Goal: Navigation & Orientation: Find specific page/section

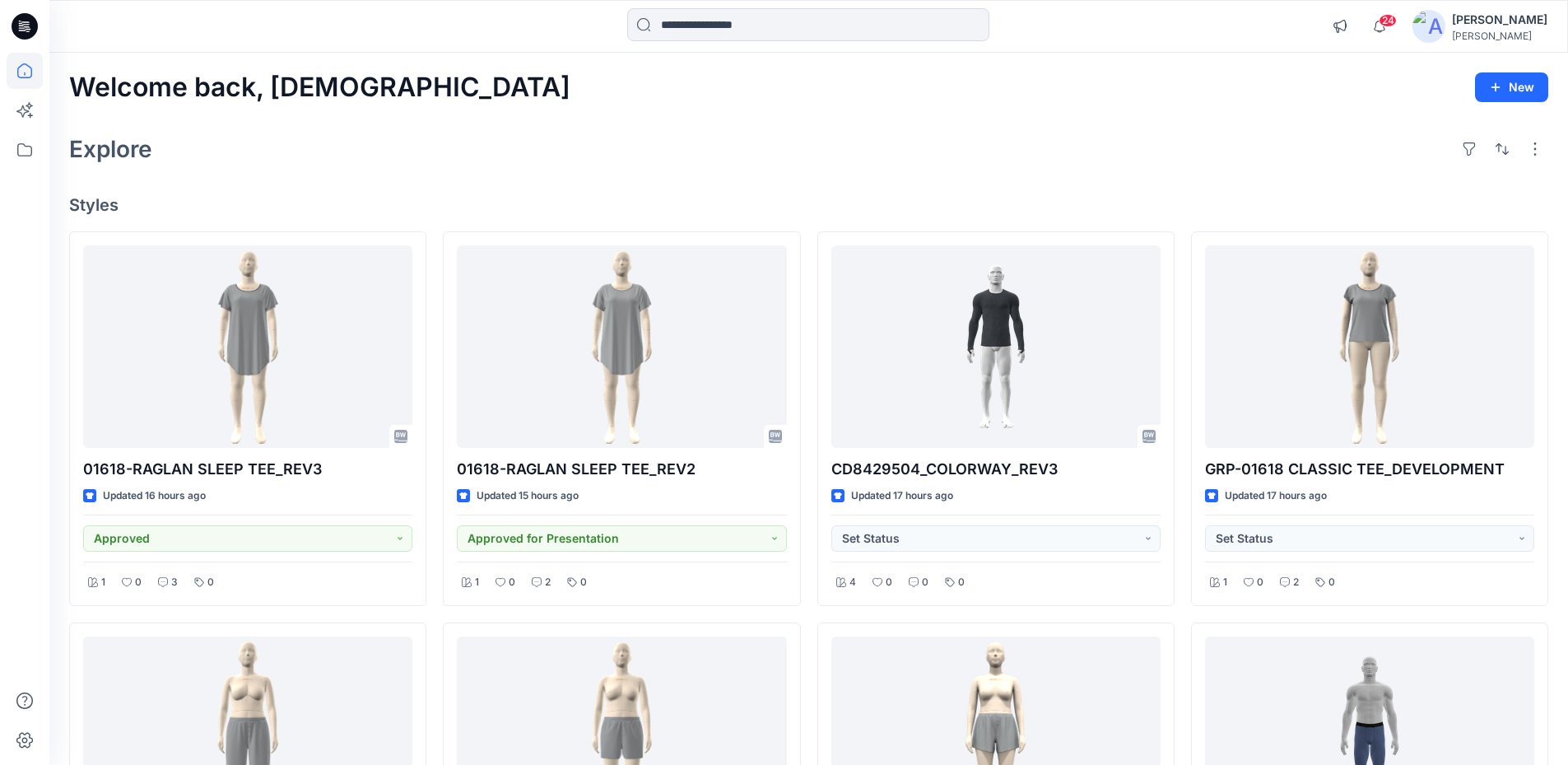
scroll to position [165, 0]
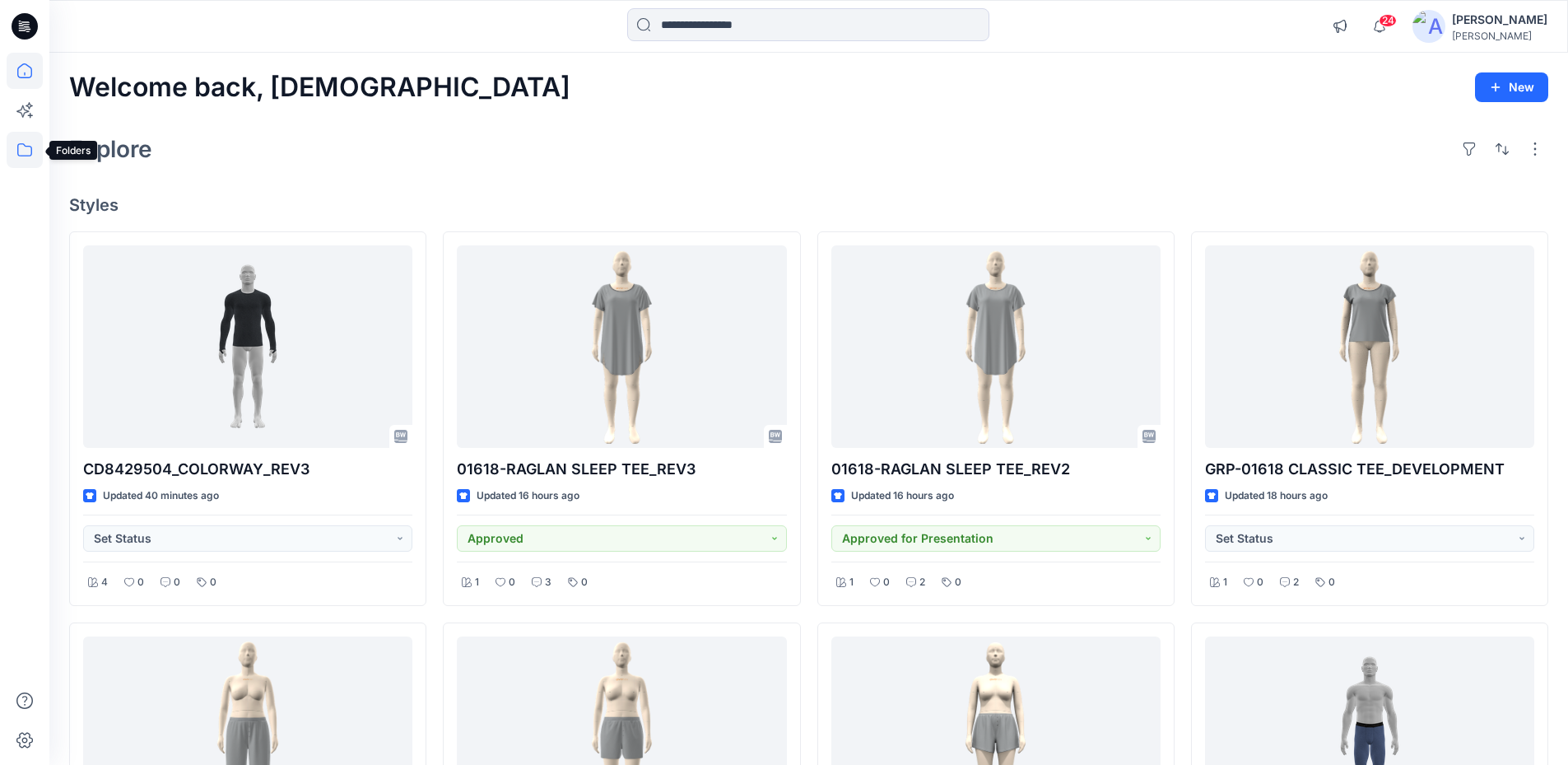
click at [30, 150] on icon at bounding box center [25, 150] width 37 height 37
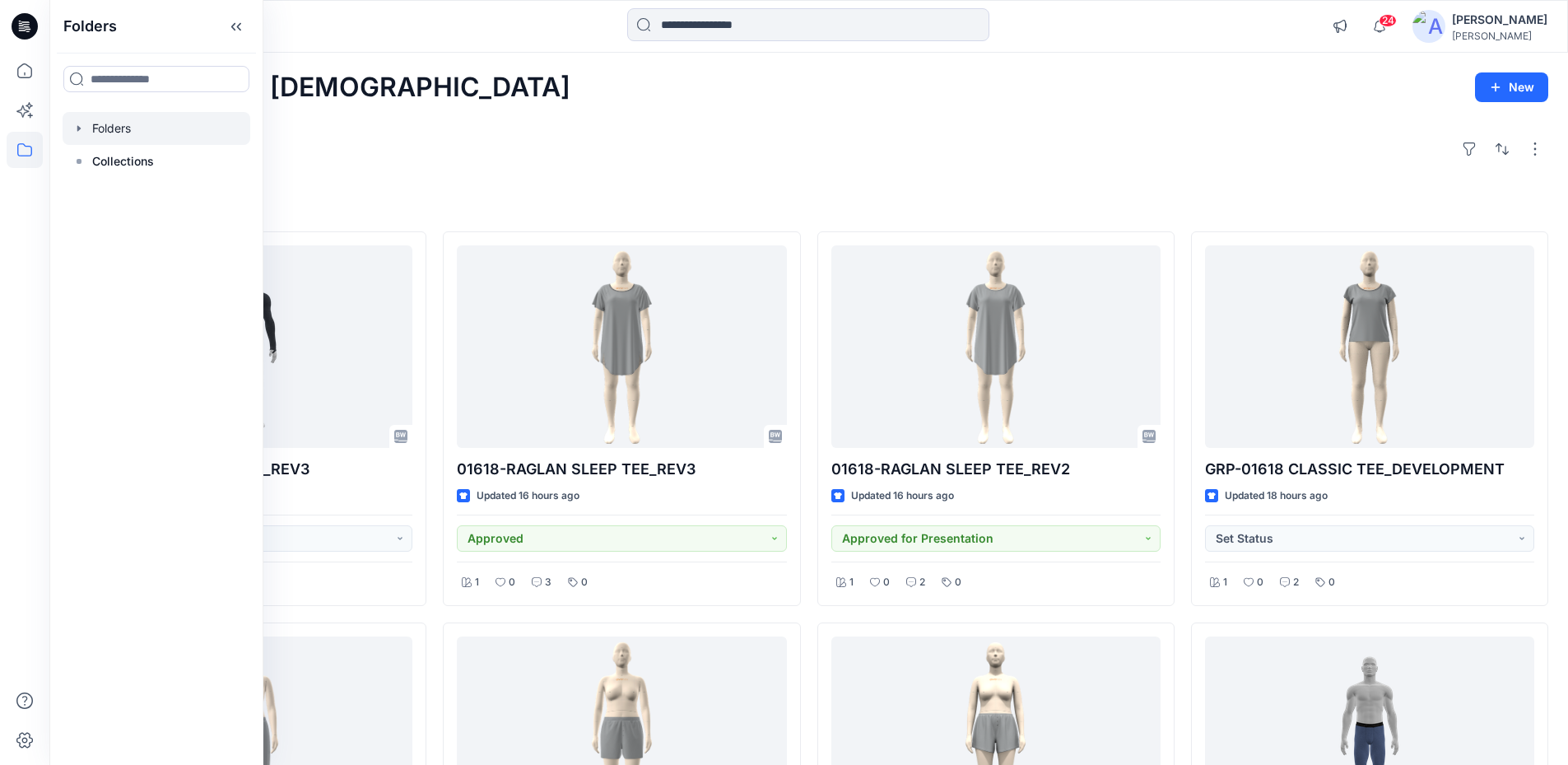
click at [130, 133] on div at bounding box center [156, 128] width 188 height 33
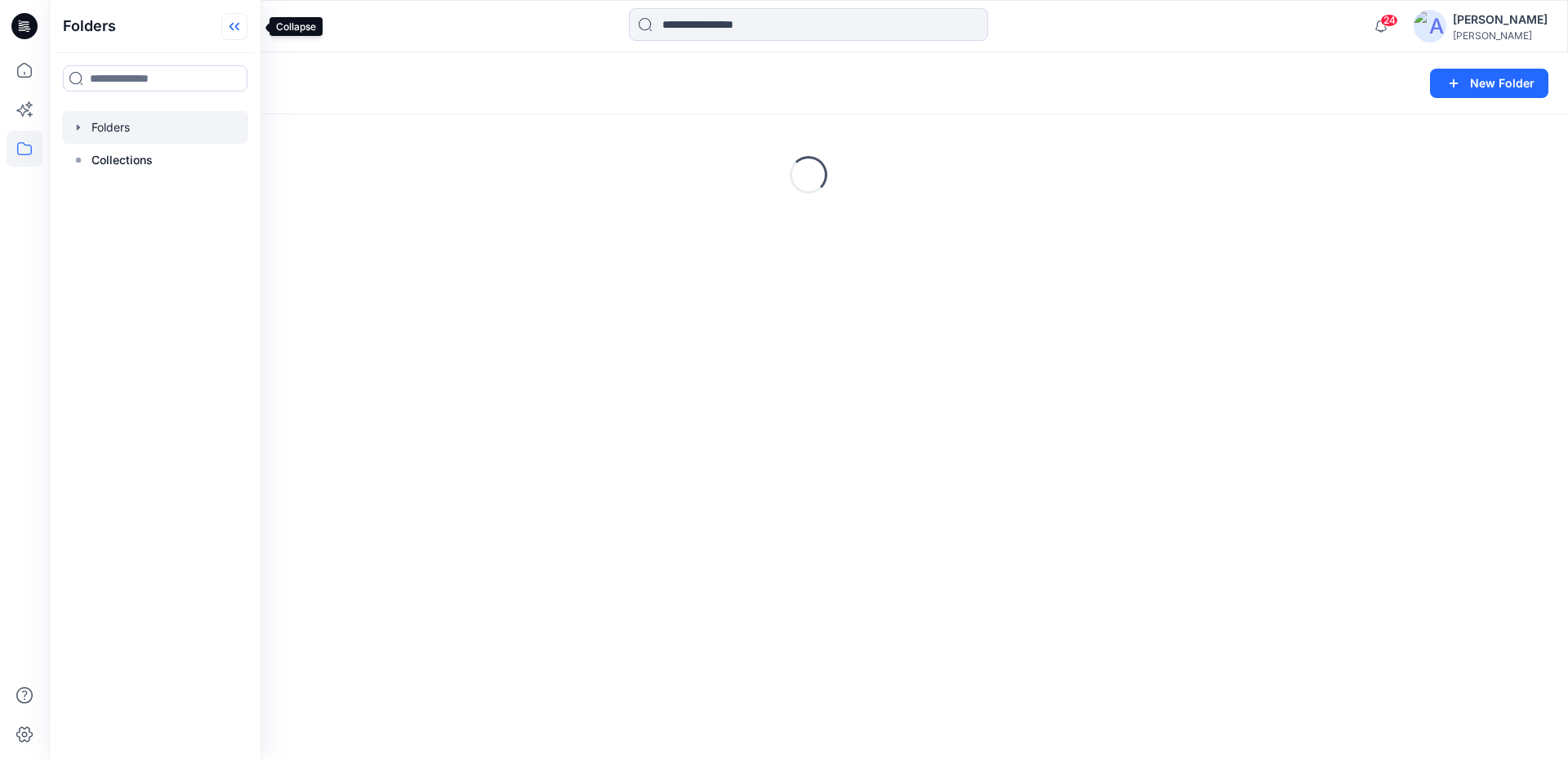
click at [234, 24] on icon at bounding box center [231, 27] width 4 height 8
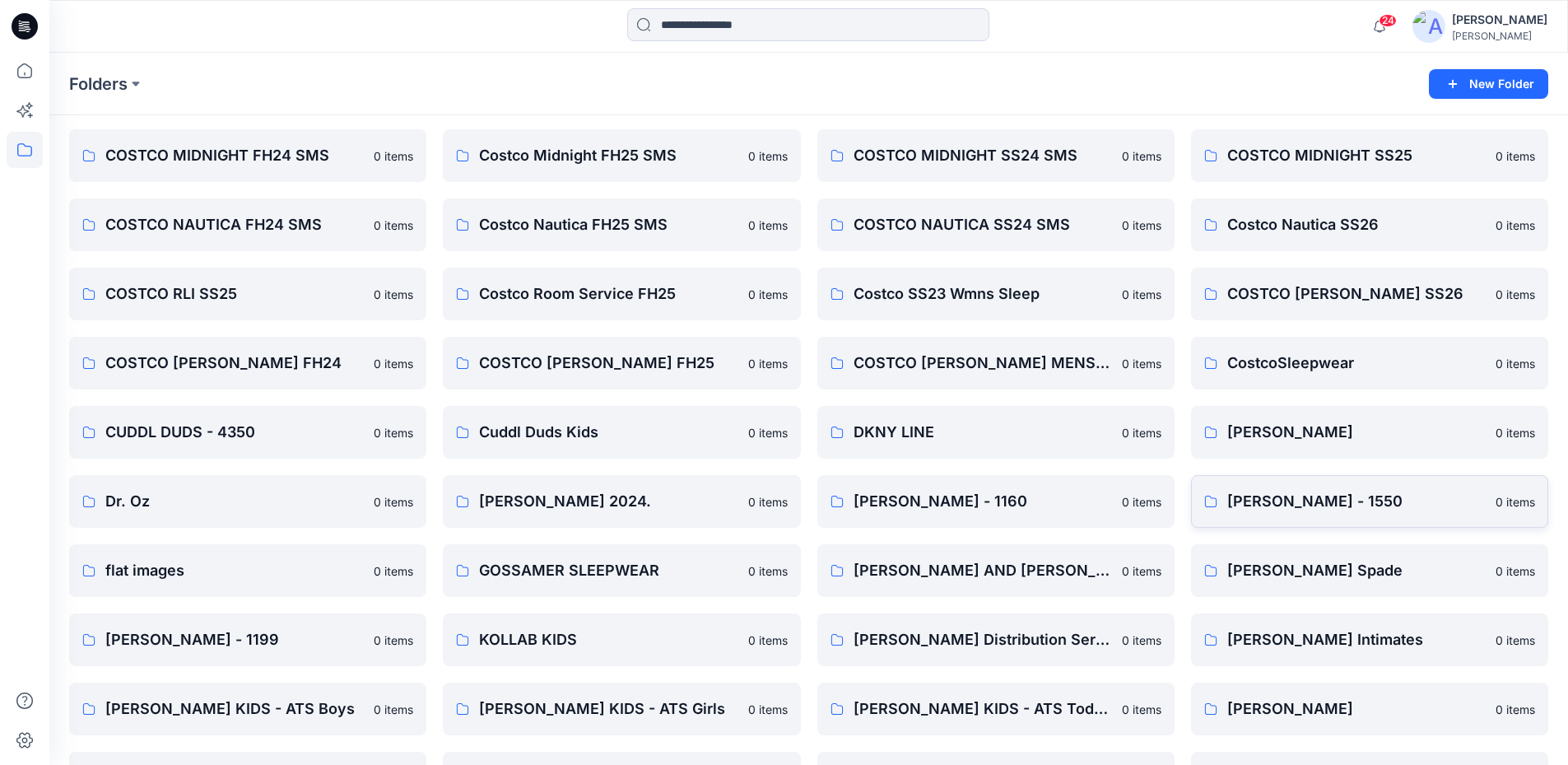
scroll to position [576, 0]
